Goal: Find specific page/section: Find specific page/section

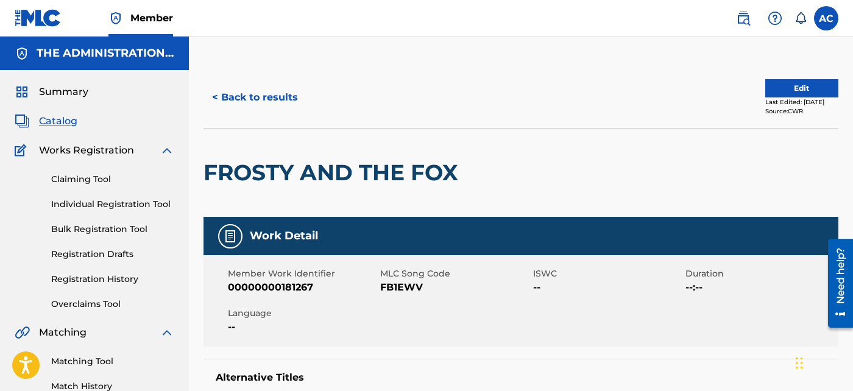
drag, startPoint x: 71, startPoint y: 119, endPoint x: 165, endPoint y: 108, distance: 94.5
click at [71, 119] on span "Catalog" at bounding box center [58, 121] width 38 height 15
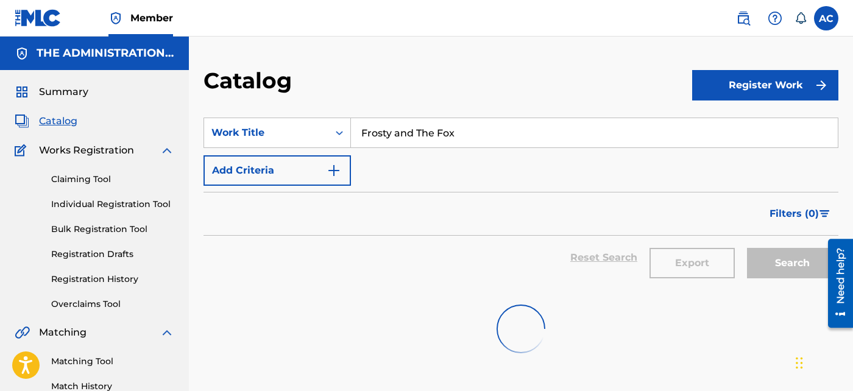
click at [401, 147] on input "Frosty and The Fox" at bounding box center [594, 132] width 487 height 29
click at [401, 140] on input "Frosty and The Fox" at bounding box center [594, 132] width 487 height 29
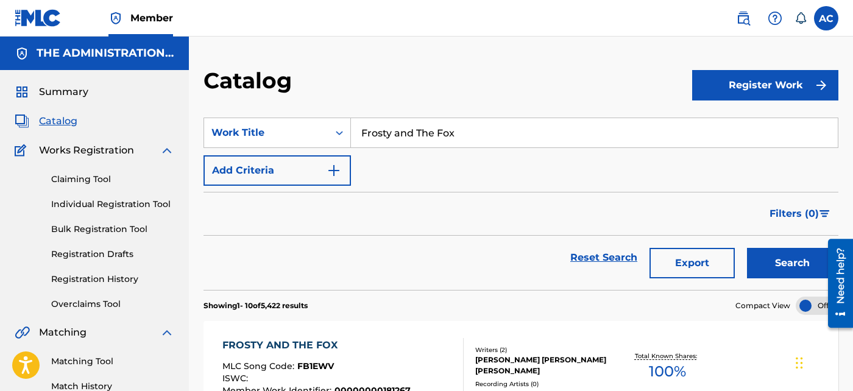
paste input "Philly"
type input "Philly"
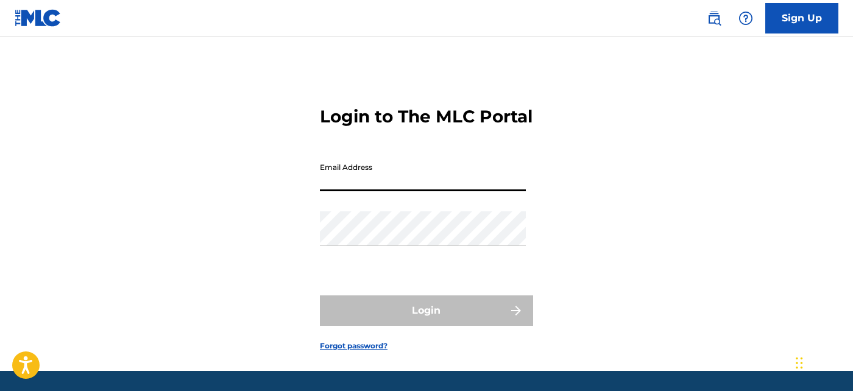
click at [456, 191] on input "Email Address" at bounding box center [423, 174] width 206 height 35
type input "[EMAIL_ADDRESS][DOMAIN_NAME]"
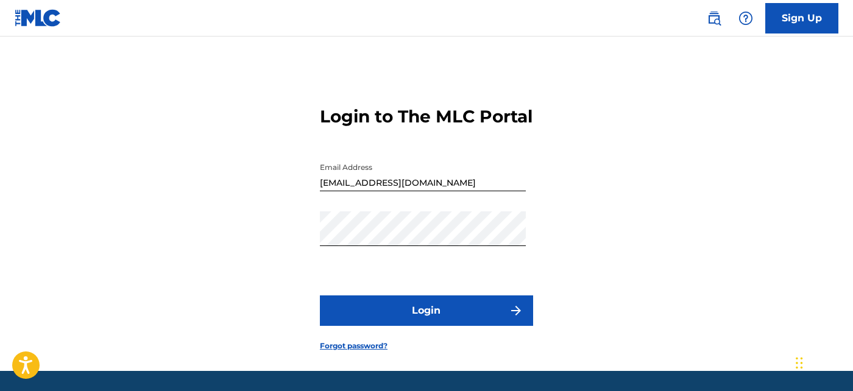
click at [438, 326] on button "Login" at bounding box center [426, 311] width 213 height 30
